Goal: Check status: Check status

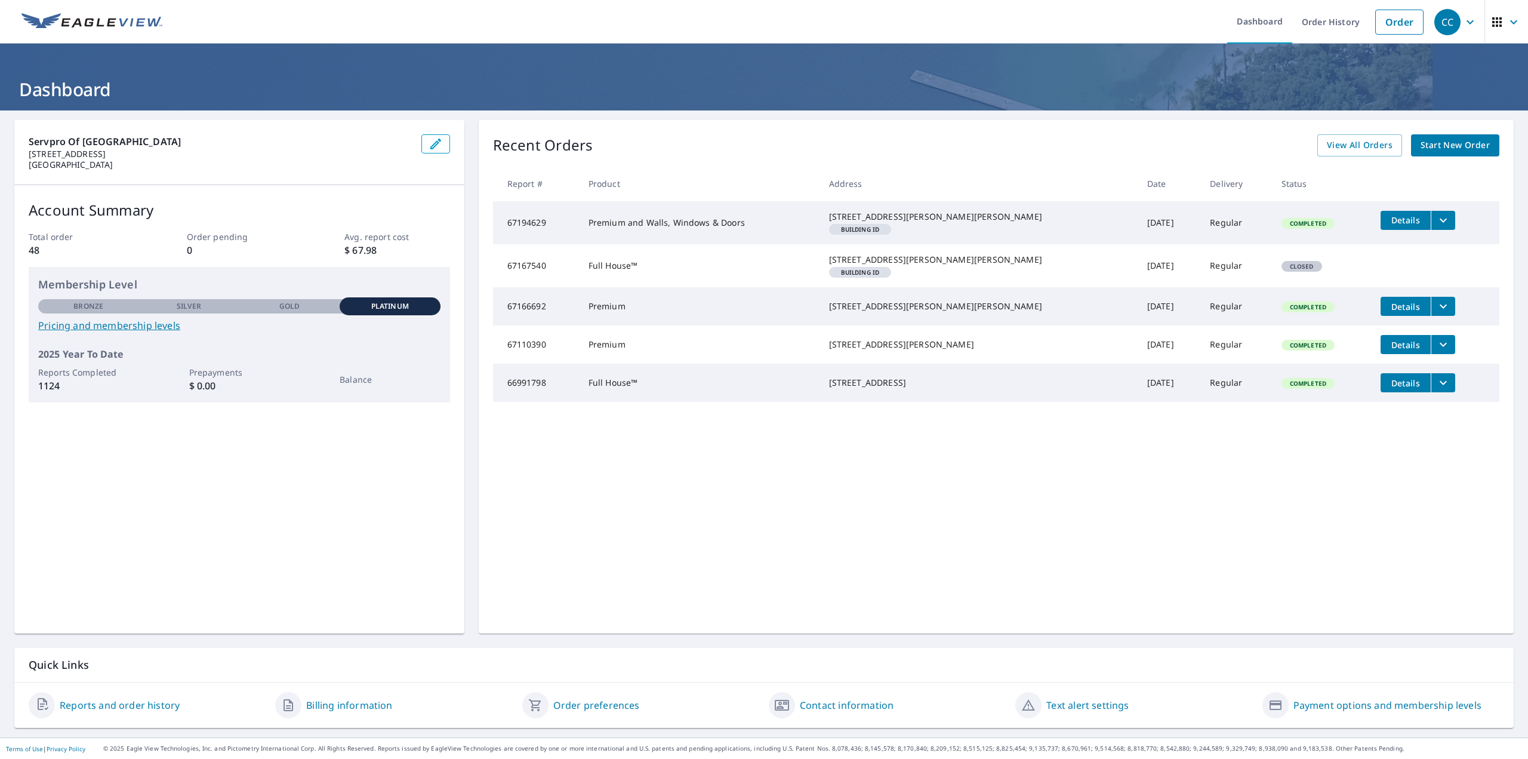
click at [1436, 224] on icon "filesDropdownBtn-67194629" at bounding box center [1443, 220] width 14 height 14
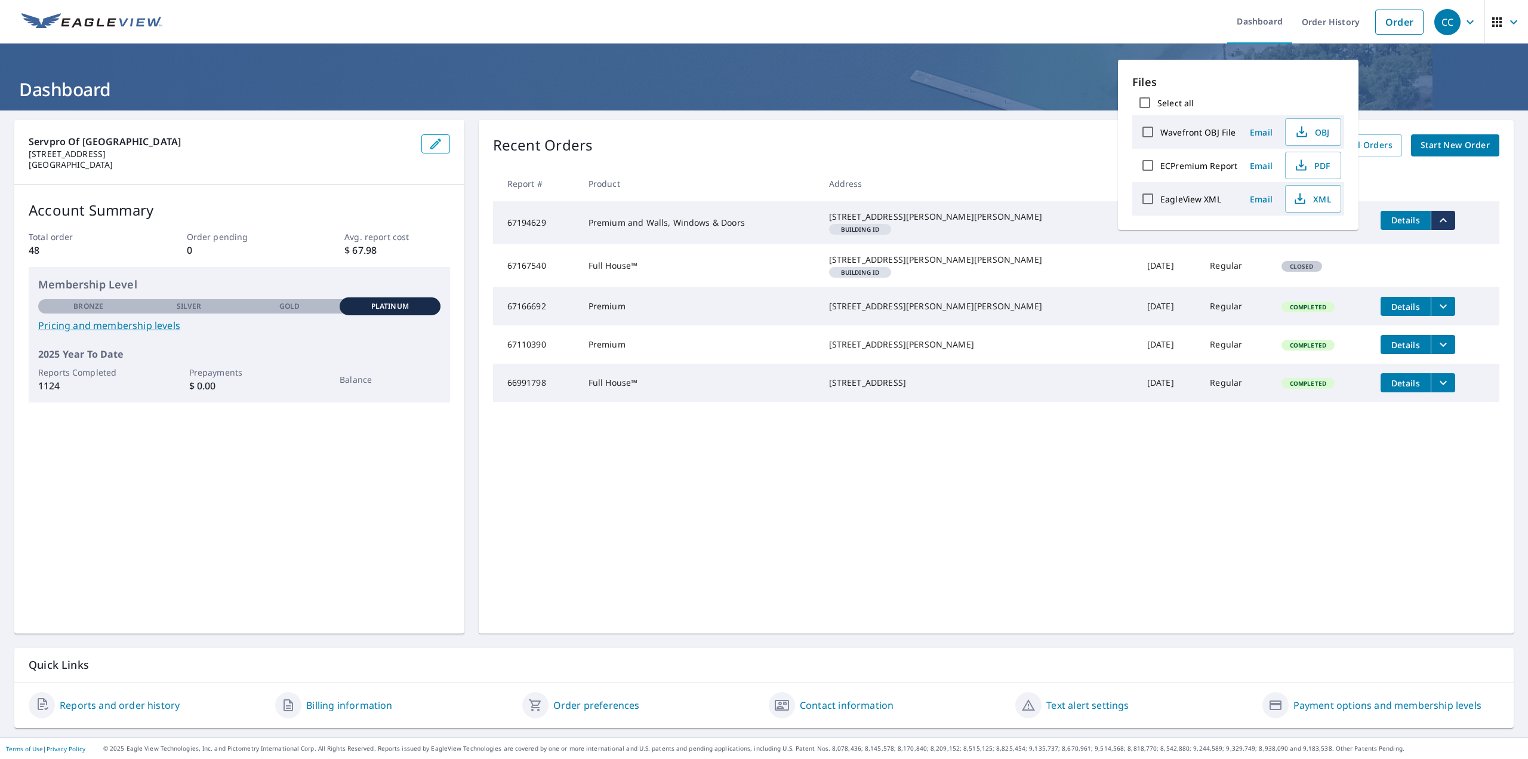
click at [1469, 238] on td "Details" at bounding box center [1435, 220] width 128 height 38
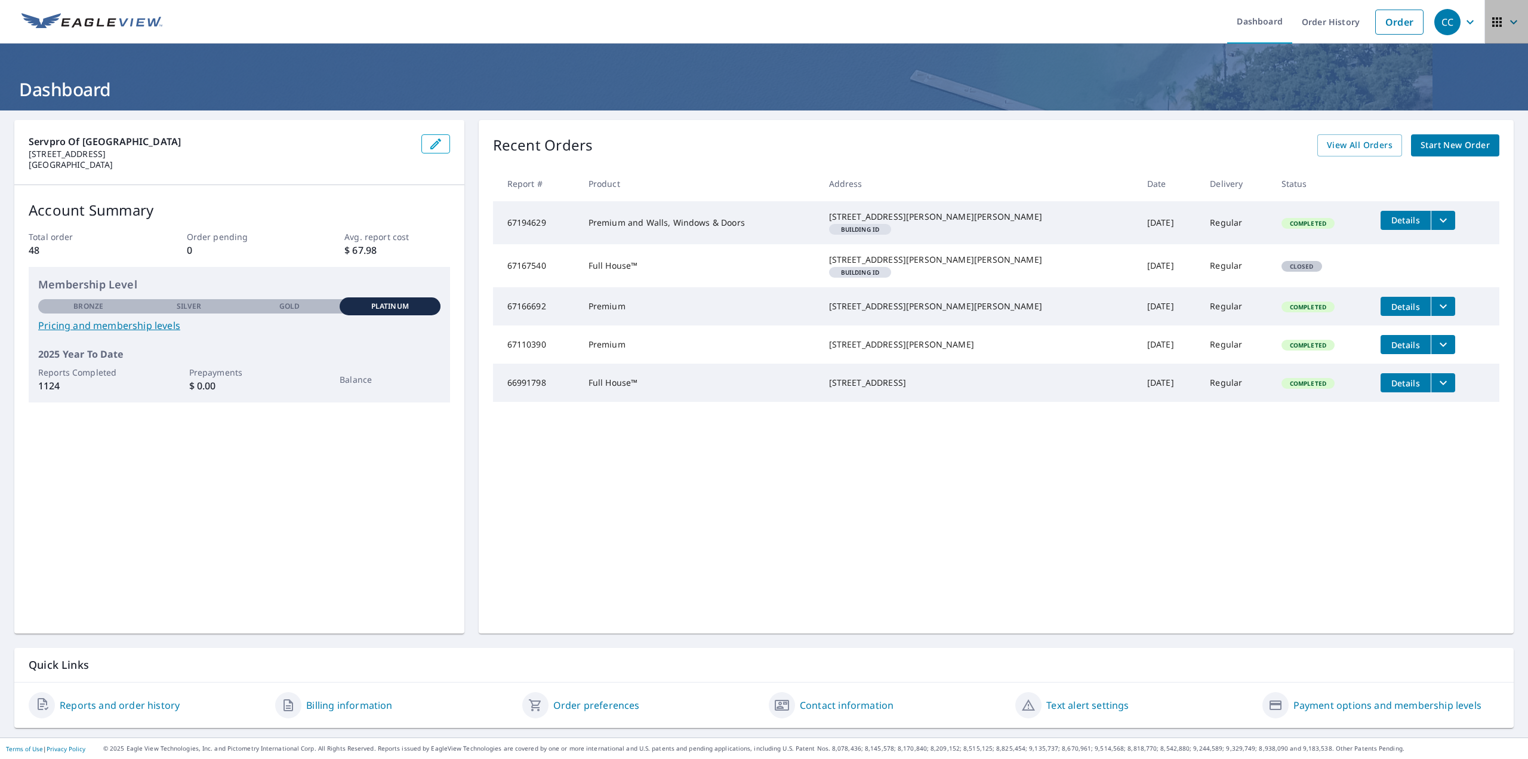
click at [1490, 32] on span "button" at bounding box center [1506, 22] width 33 height 29
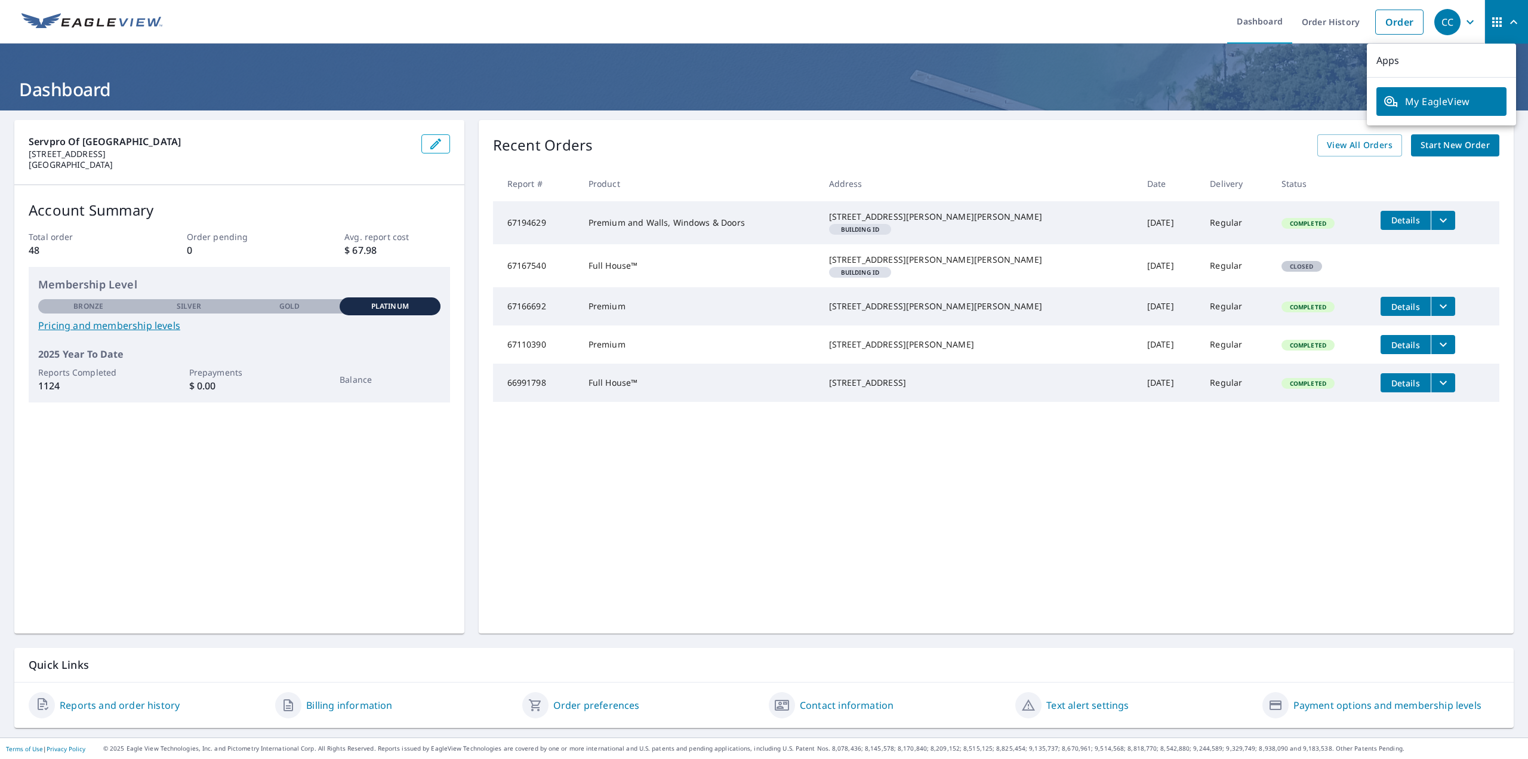
click at [1135, 138] on div "Recent Orders View All Orders Start New Order" at bounding box center [996, 145] width 1006 height 22
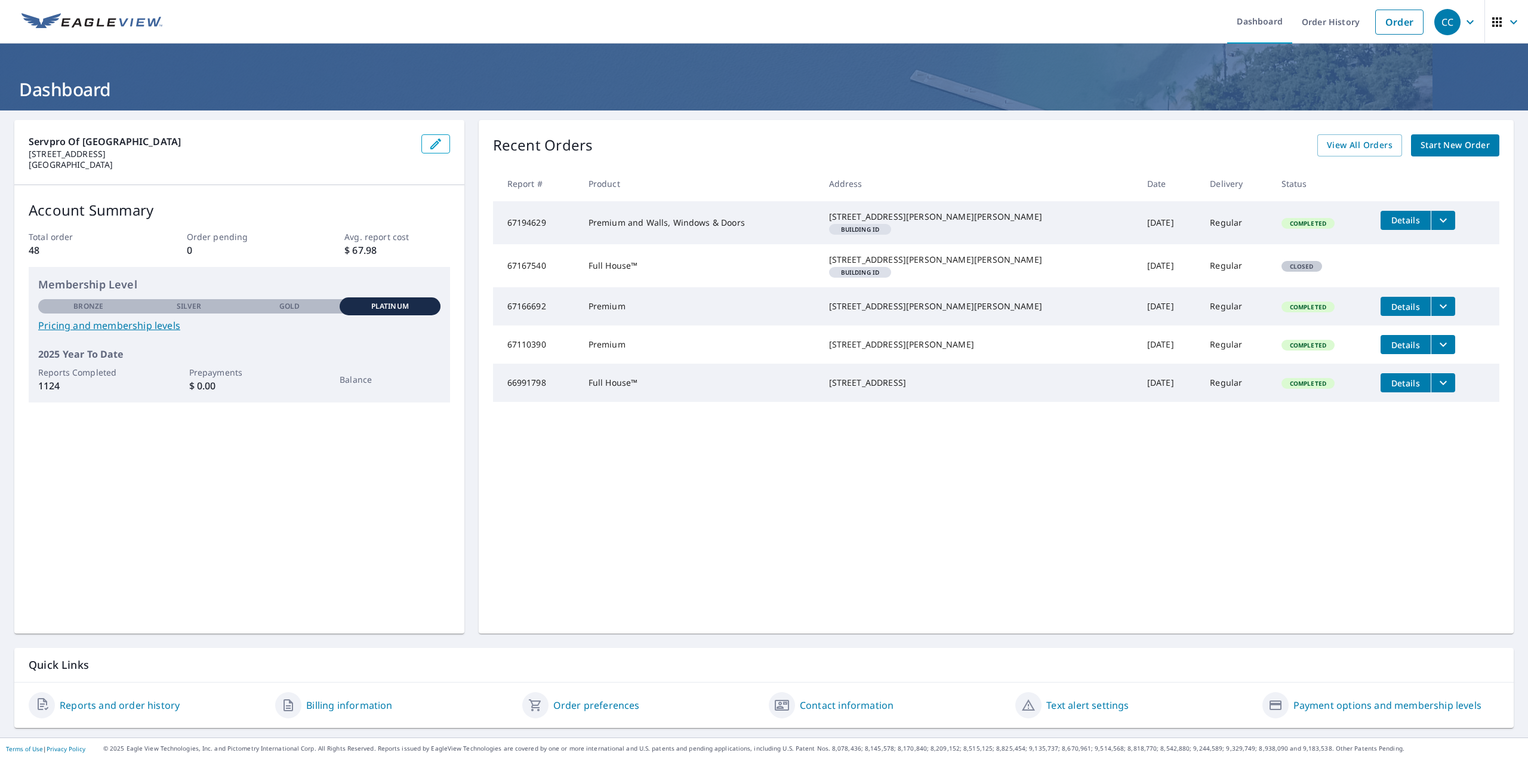
click at [1492, 24] on icon "button" at bounding box center [1497, 22] width 10 height 10
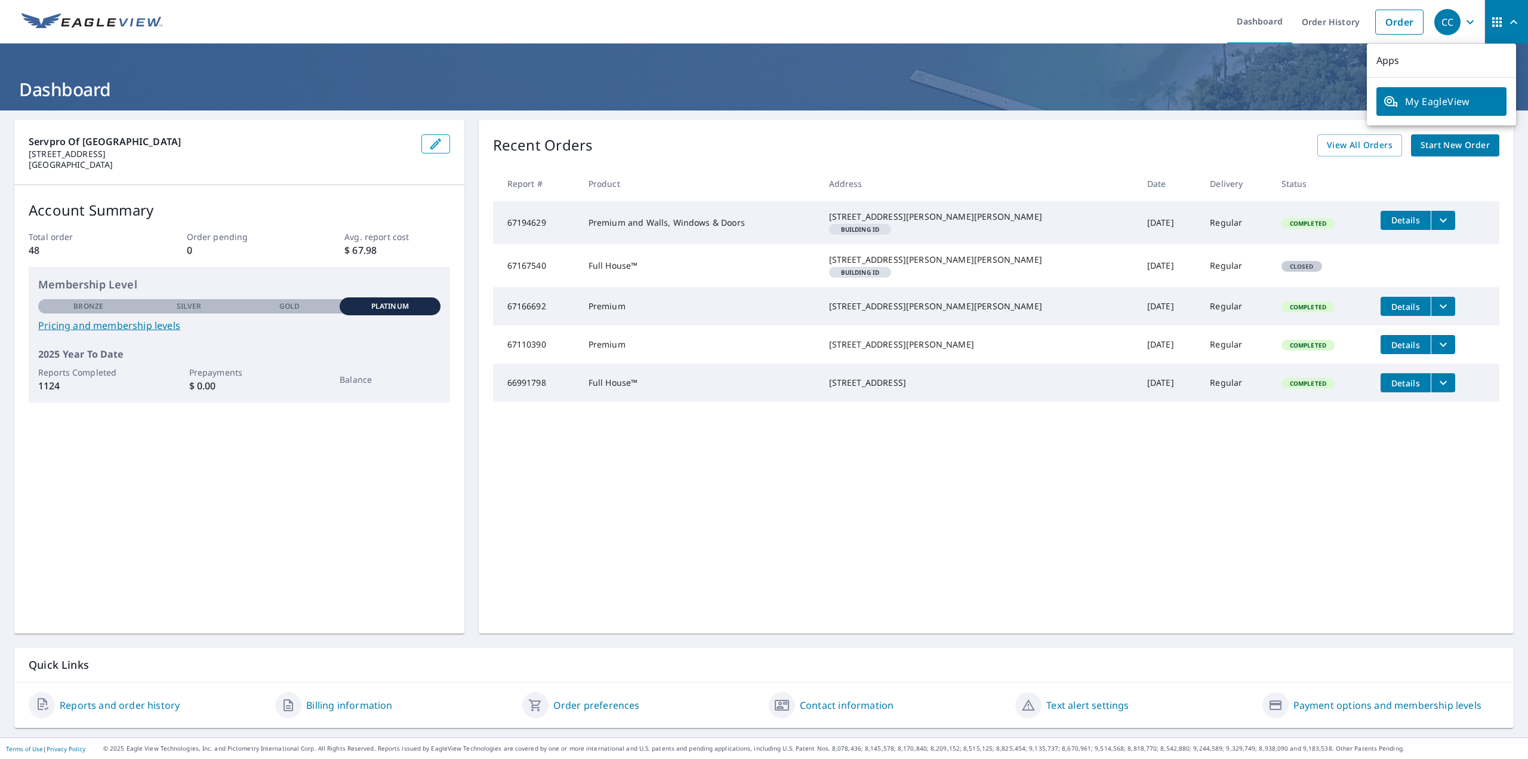
click at [1176, 24] on ul "Dashboard Order History Order" at bounding box center [799, 22] width 1260 height 44
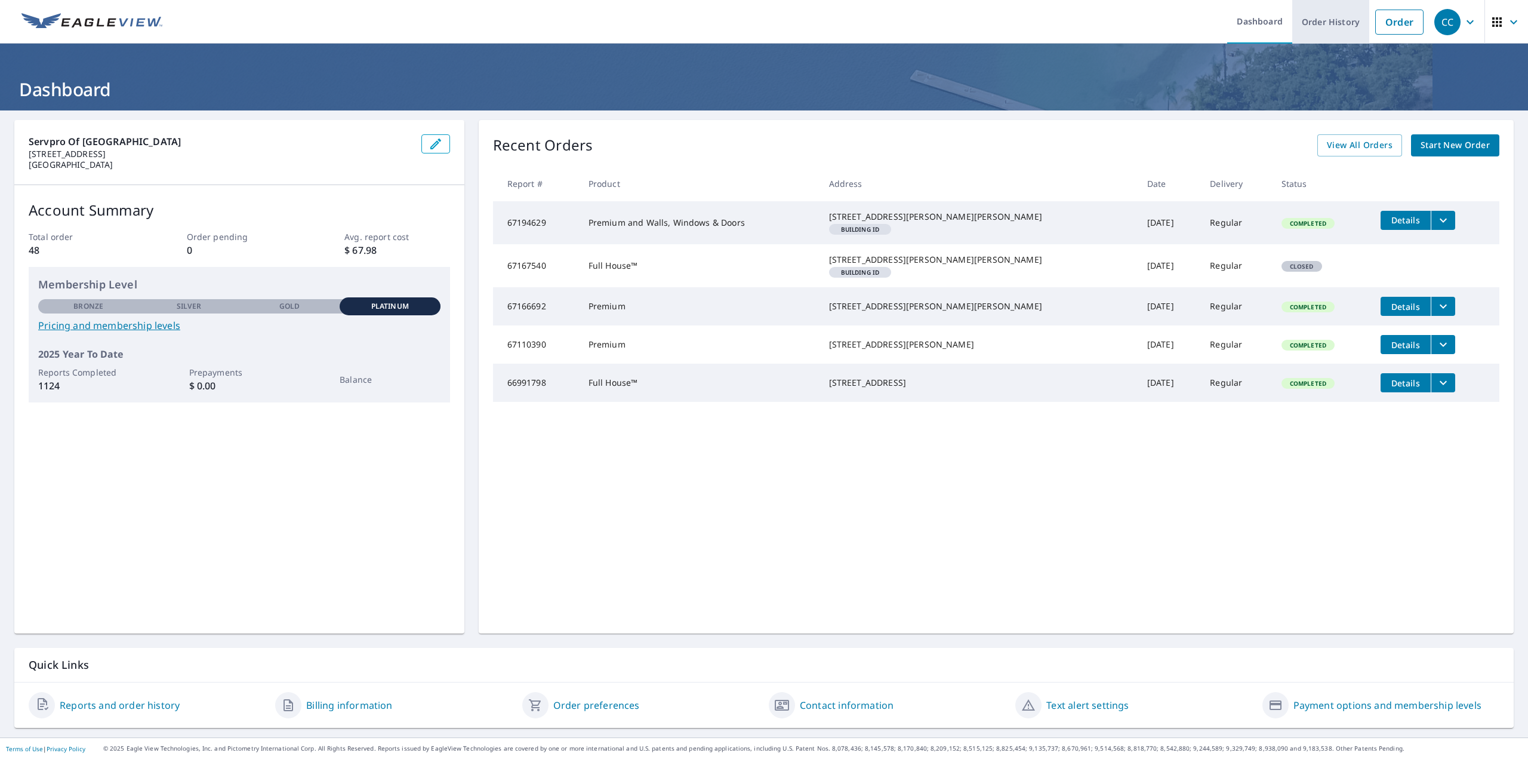
click at [1320, 20] on link "Order History" at bounding box center [1330, 22] width 77 height 44
